Goal: Navigation & Orientation: Find specific page/section

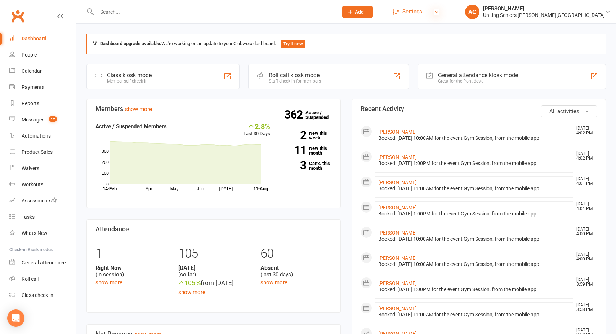
click at [440, 11] on icon at bounding box center [437, 12] width 6 height 6
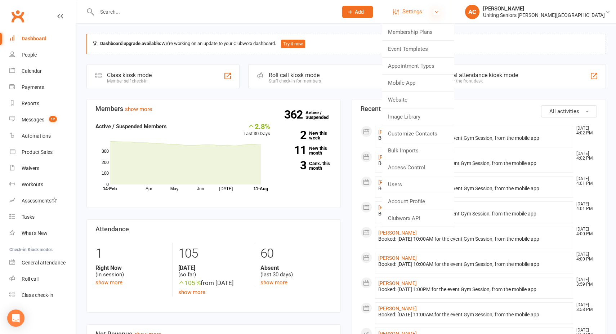
click at [440, 11] on icon at bounding box center [437, 12] width 6 height 6
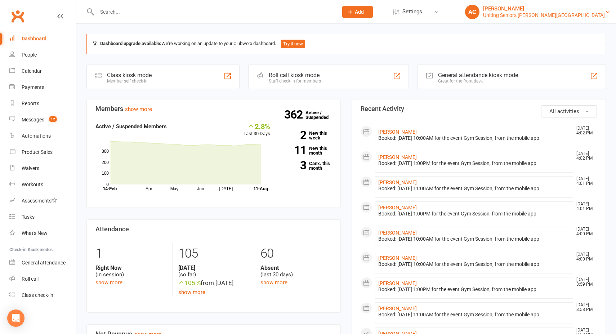
click at [550, 13] on div "Uniting Seniors [PERSON_NAME][GEOGRAPHIC_DATA]" at bounding box center [544, 15] width 122 height 6
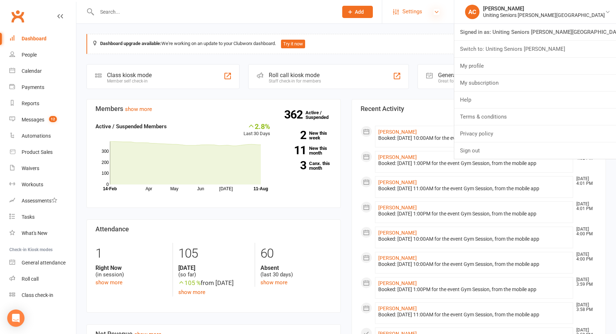
click at [440, 14] on icon at bounding box center [437, 12] width 6 height 6
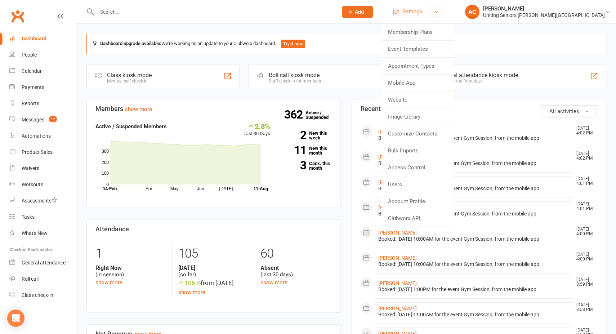
click at [440, 14] on icon at bounding box center [437, 12] width 6 height 6
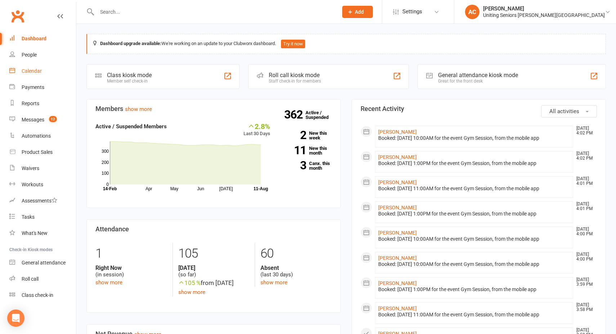
click at [34, 71] on div "Calendar" at bounding box center [32, 71] width 20 height 6
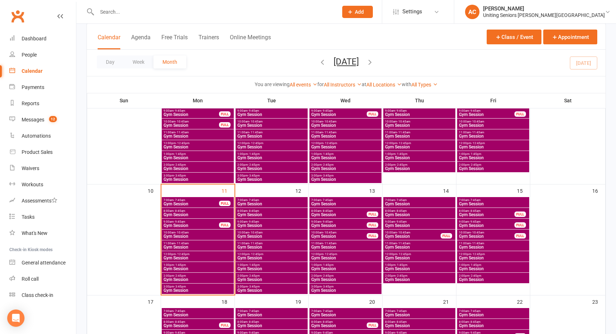
scroll to position [191, 0]
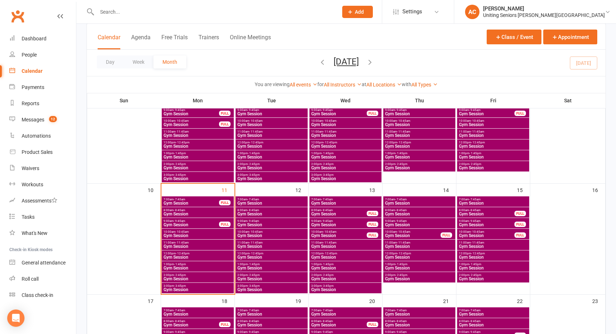
click at [190, 200] on span "7:00am - 7:45am" at bounding box center [191, 199] width 56 height 3
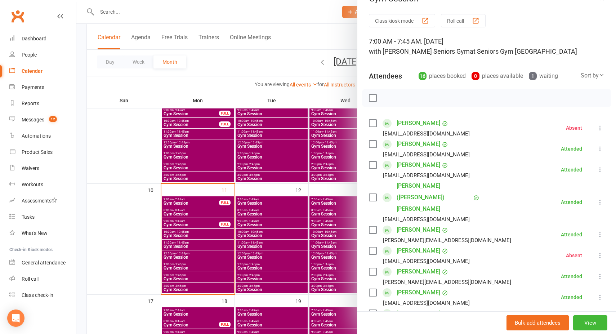
scroll to position [0, 0]
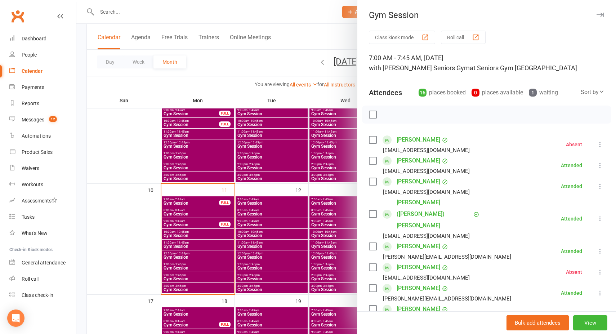
click at [207, 224] on div at bounding box center [346, 167] width 540 height 334
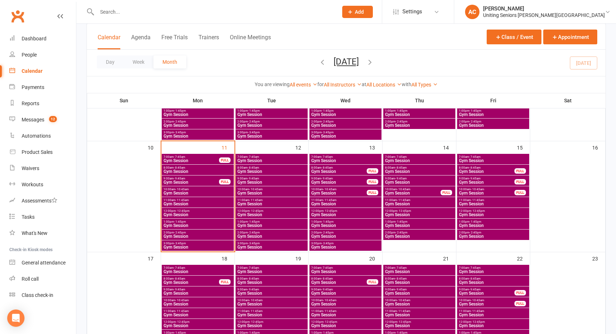
scroll to position [234, 0]
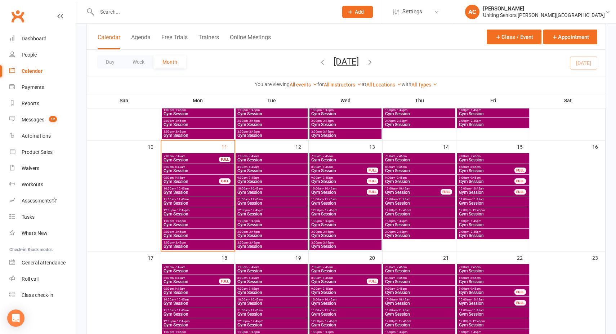
click at [208, 243] on span "3:00pm - 3:45pm" at bounding box center [197, 242] width 69 height 3
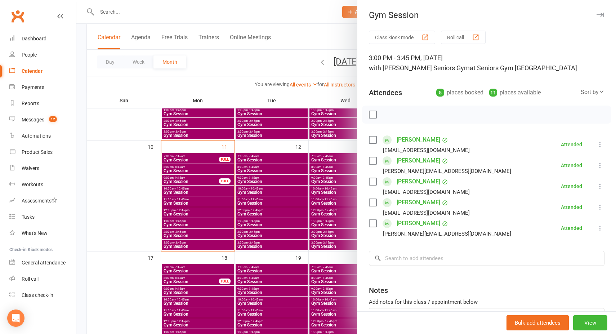
click at [284, 205] on div at bounding box center [346, 167] width 540 height 334
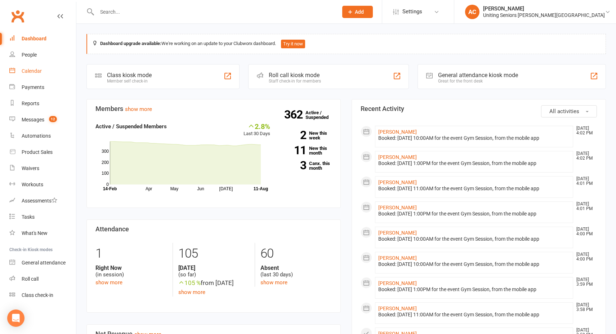
click at [30, 75] on link "Calendar" at bounding box center [42, 71] width 67 height 16
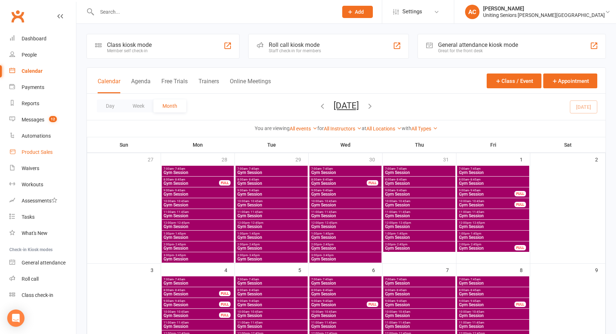
click at [36, 154] on div "Product Sales" at bounding box center [37, 152] width 31 height 6
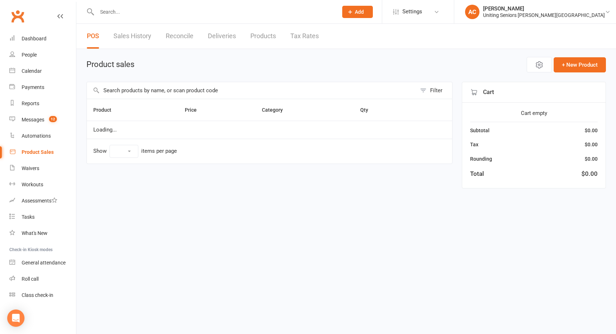
select select "10"
click at [26, 195] on link "Assessments" at bounding box center [42, 201] width 67 height 16
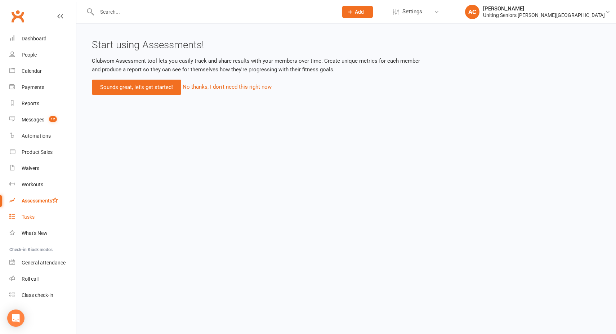
click at [24, 220] on link "Tasks" at bounding box center [42, 217] width 67 height 16
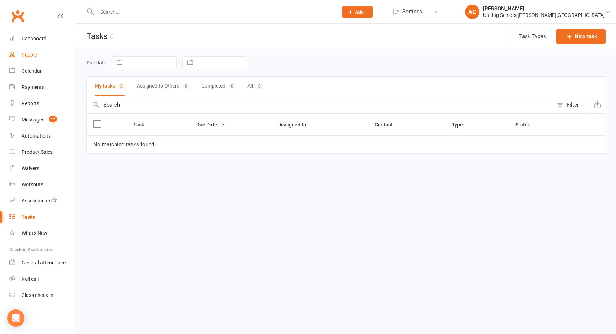
click at [27, 53] on div "People" at bounding box center [29, 55] width 15 height 6
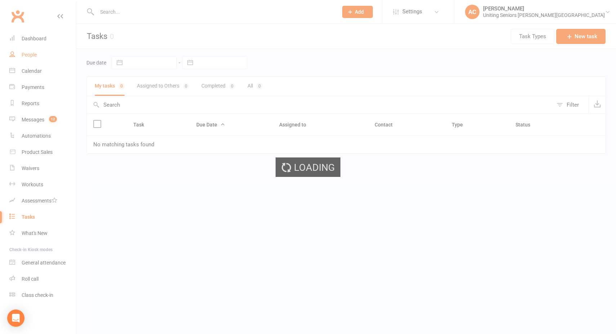
select select "100"
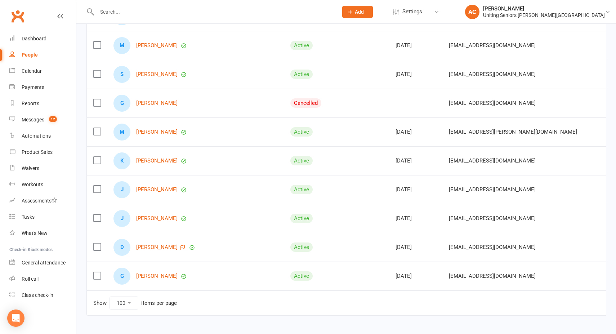
scroll to position [2739, 0]
